Goal: Task Accomplishment & Management: Manage account settings

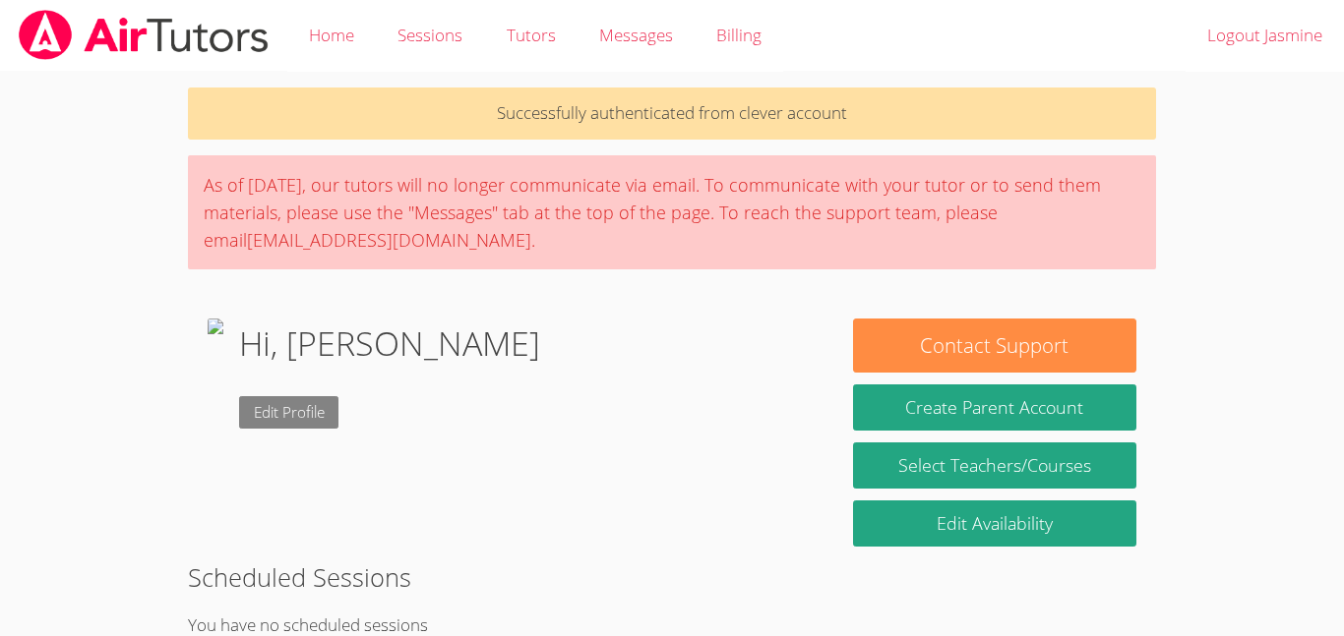
click at [339, 423] on link "Edit Profile" at bounding box center [289, 412] width 100 height 32
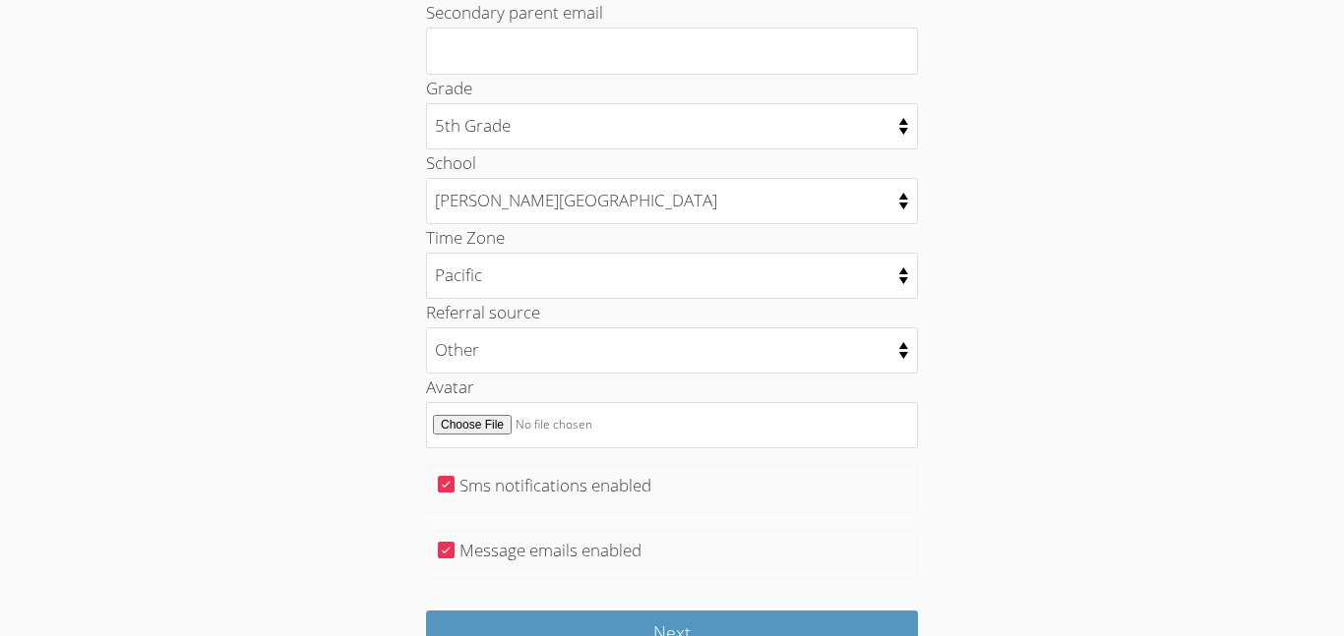
scroll to position [909, 0]
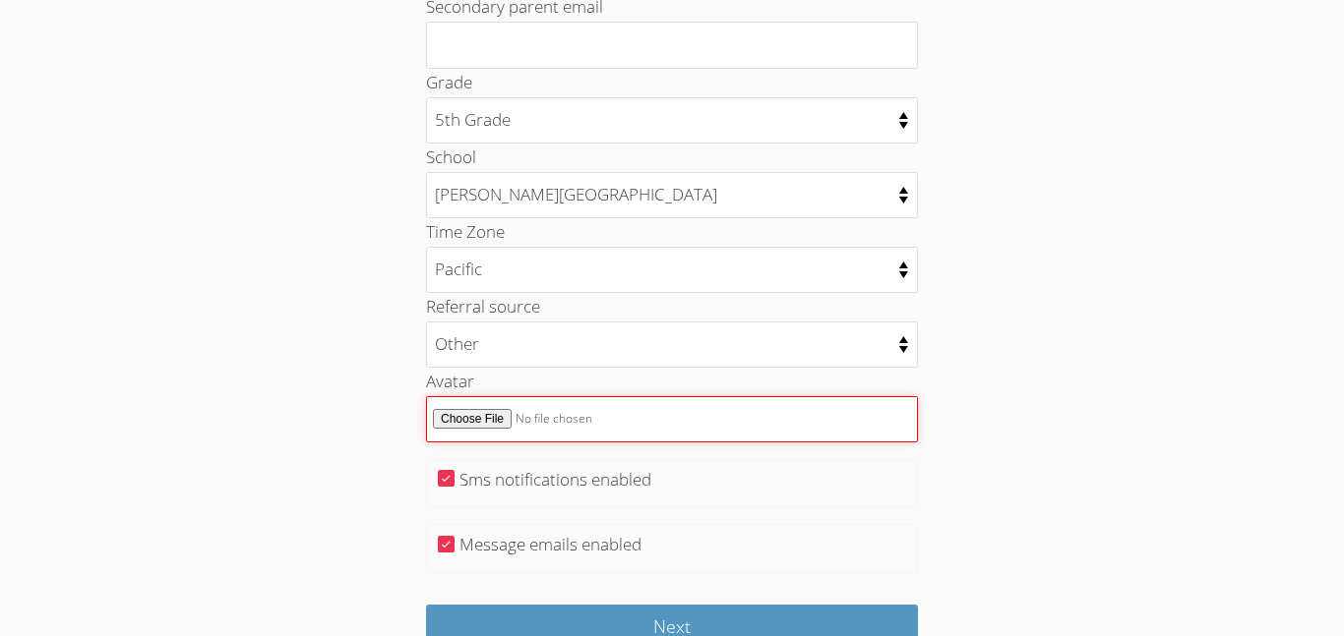
click at [477, 426] on input "Avatar" at bounding box center [672, 419] width 492 height 46
type input "C:\fakepath\images (59).jpeg"
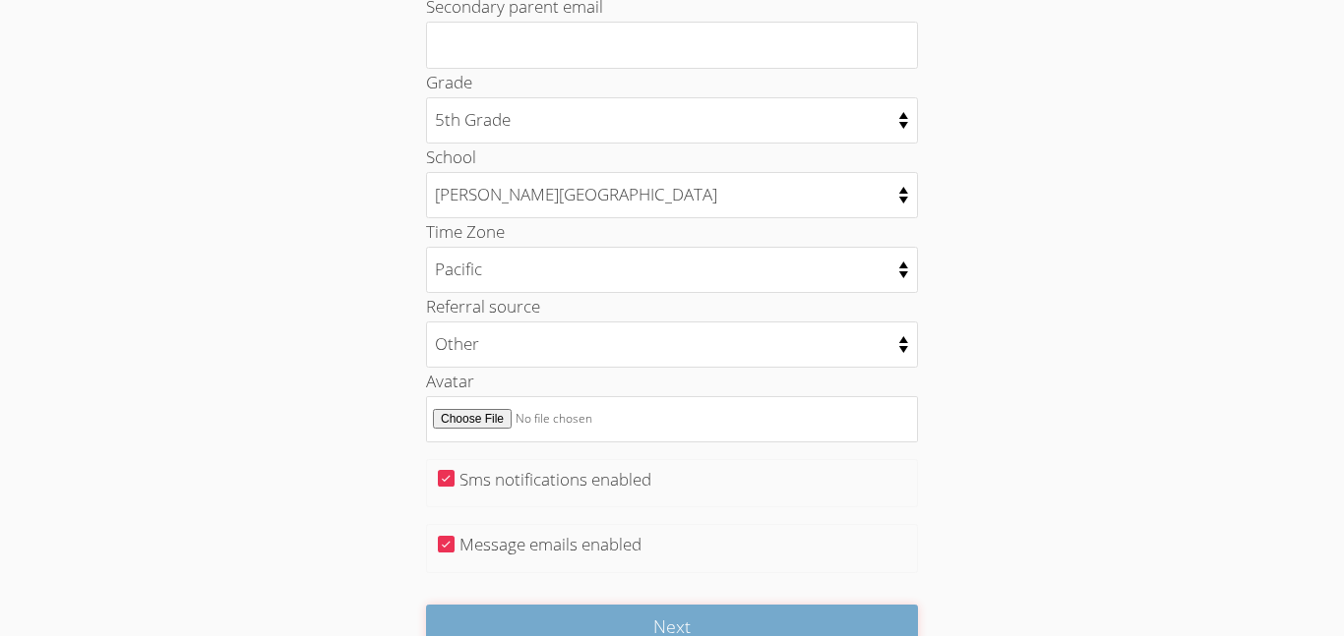
click at [866, 618] on input "Next" at bounding box center [672, 628] width 492 height 46
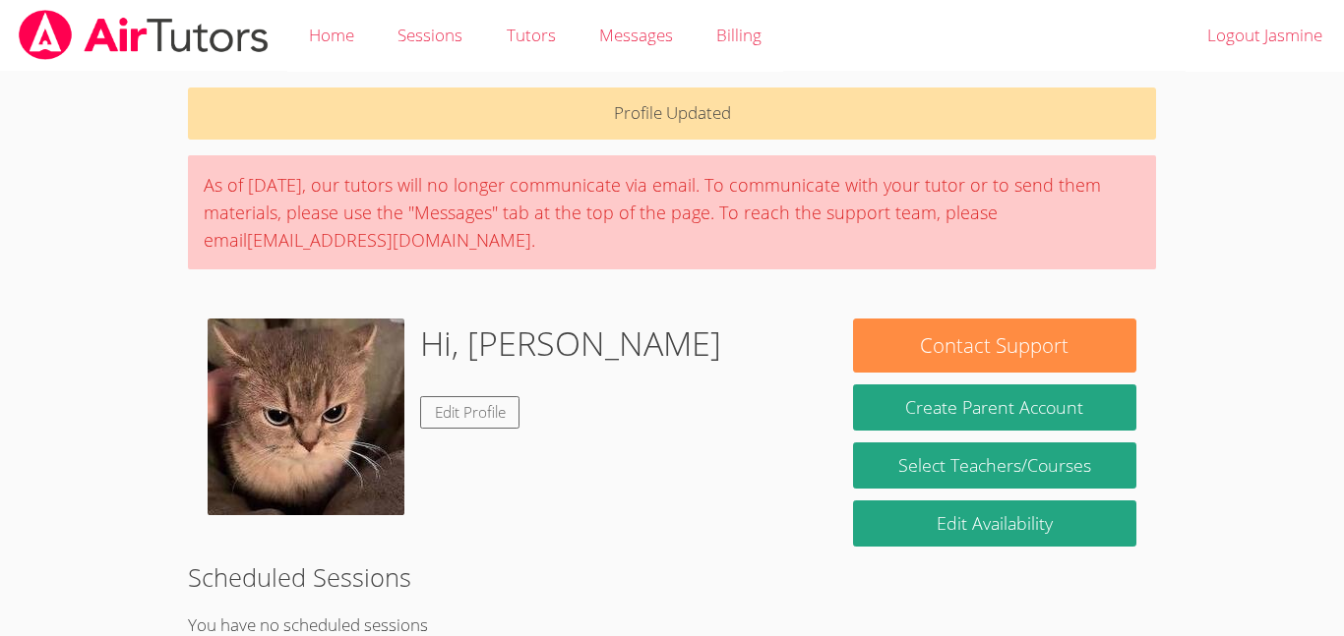
click at [699, 120] on p "Profile Updated" at bounding box center [672, 114] width 968 height 52
